Goal: Check status: Check status

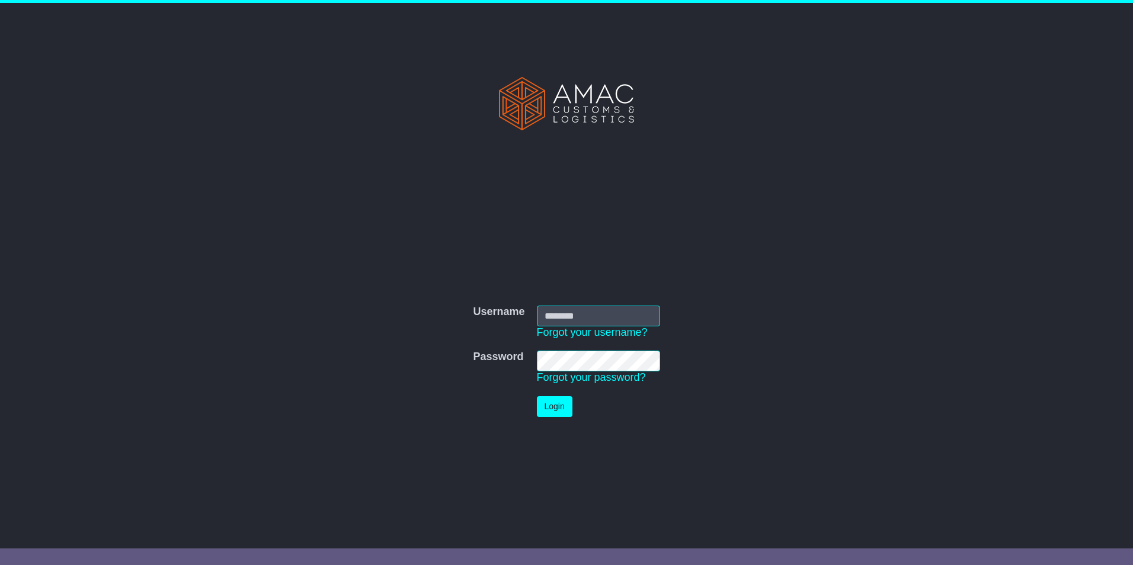
type input "**********"
click at [559, 405] on button "Login" at bounding box center [555, 406] width 36 height 21
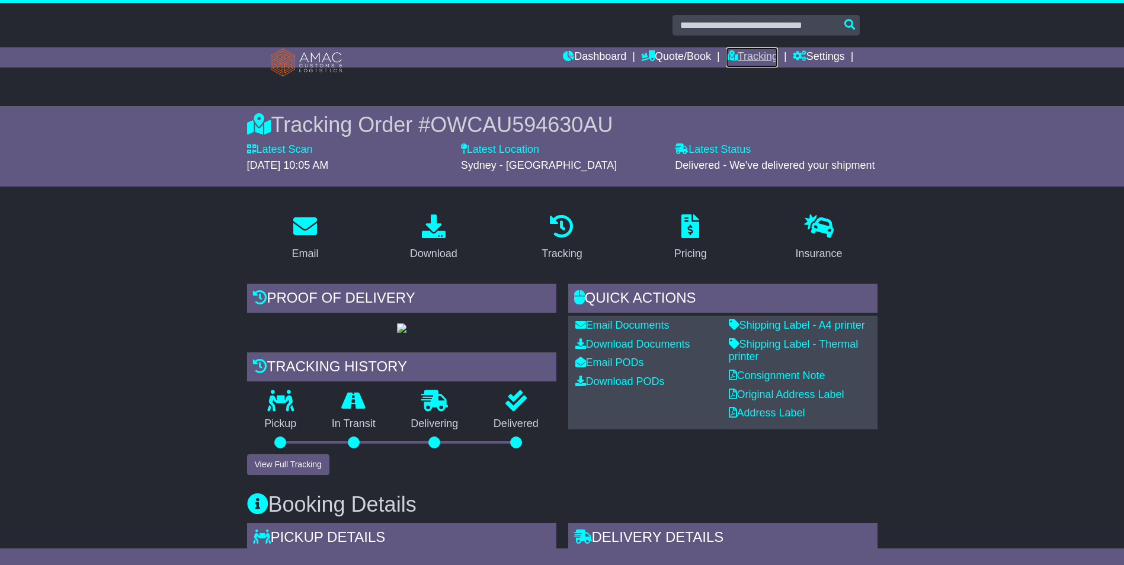
click at [740, 65] on link "Tracking" at bounding box center [752, 57] width 52 height 20
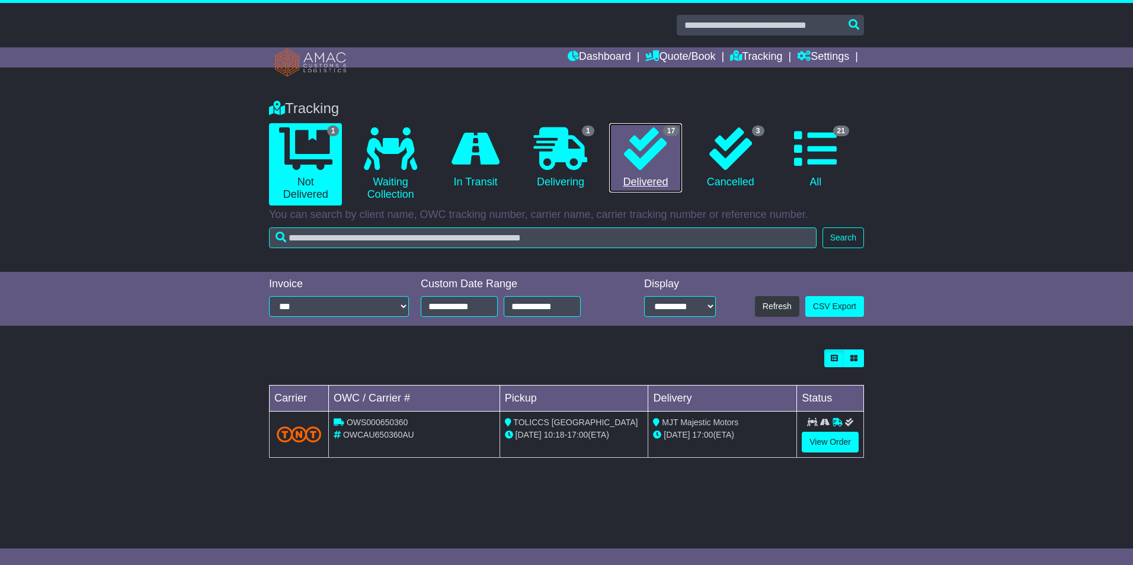
click at [653, 169] on icon at bounding box center [645, 148] width 43 height 43
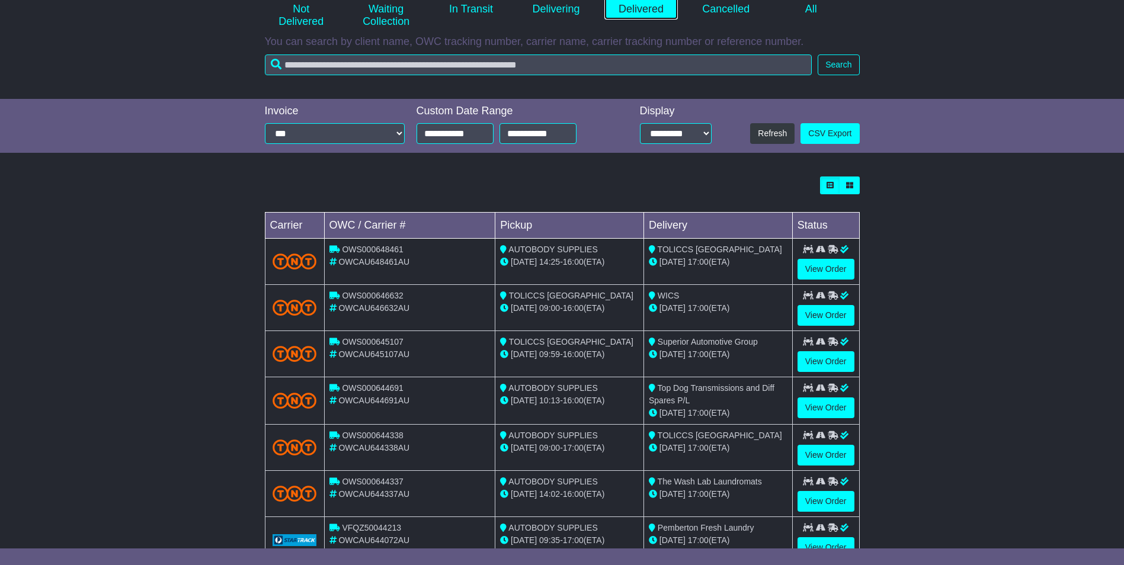
scroll to position [296, 0]
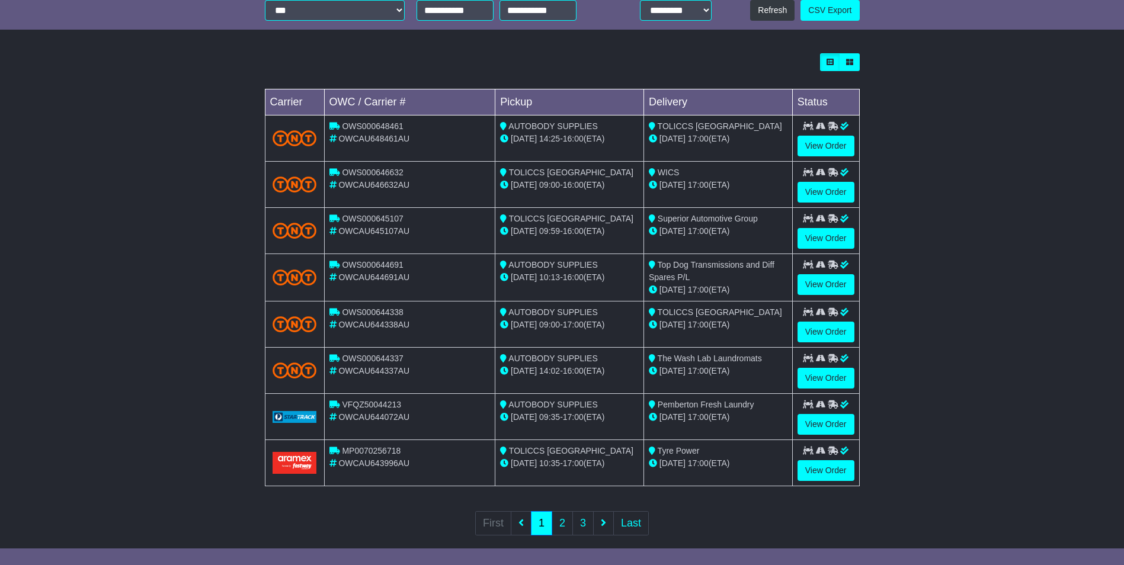
click at [374, 415] on span "OWCAU644072AU" at bounding box center [373, 416] width 71 height 9
click at [814, 418] on link "View Order" at bounding box center [825, 424] width 57 height 21
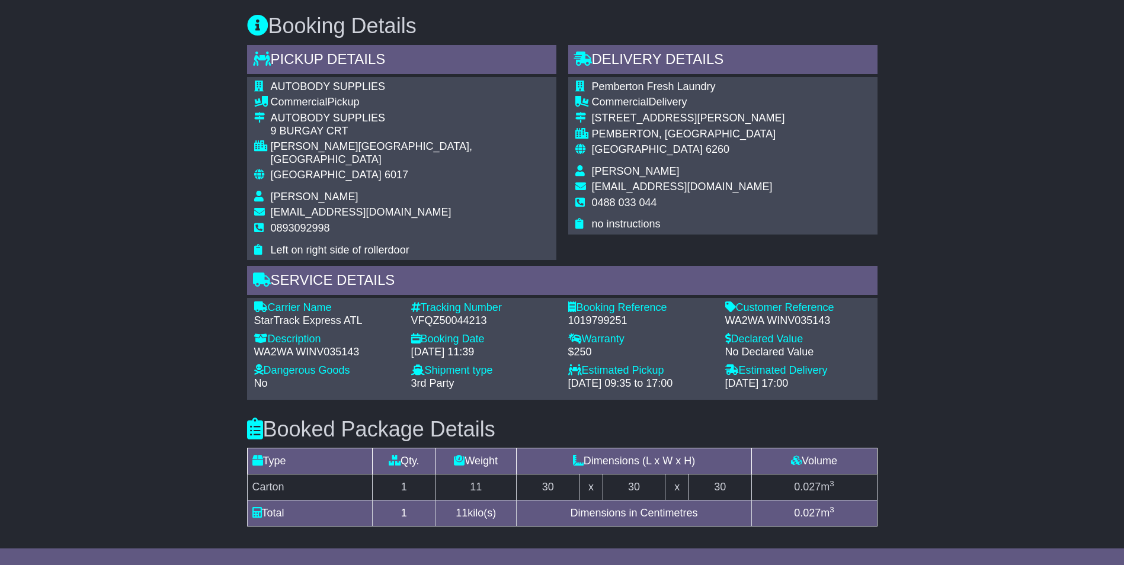
scroll to position [377, 0]
